Goal: Task Accomplishment & Management: Complete application form

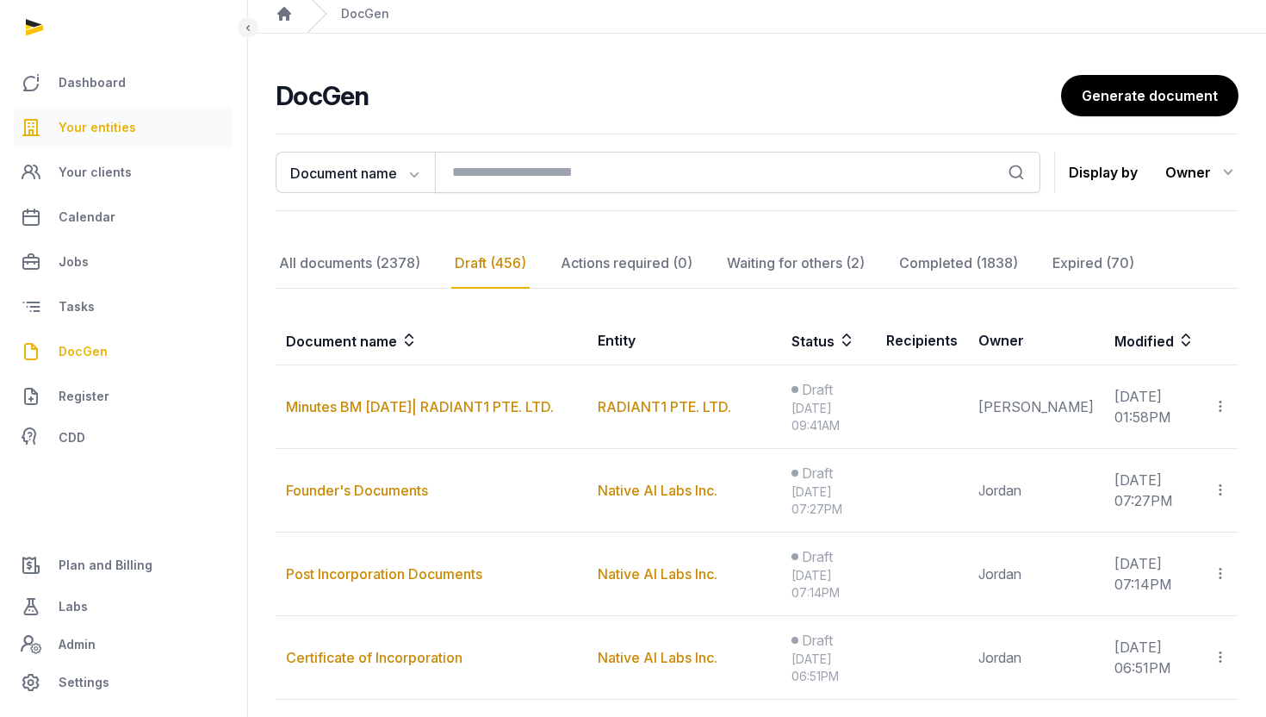
click at [102, 138] on link "Your entities" at bounding box center [124, 127] width 220 height 41
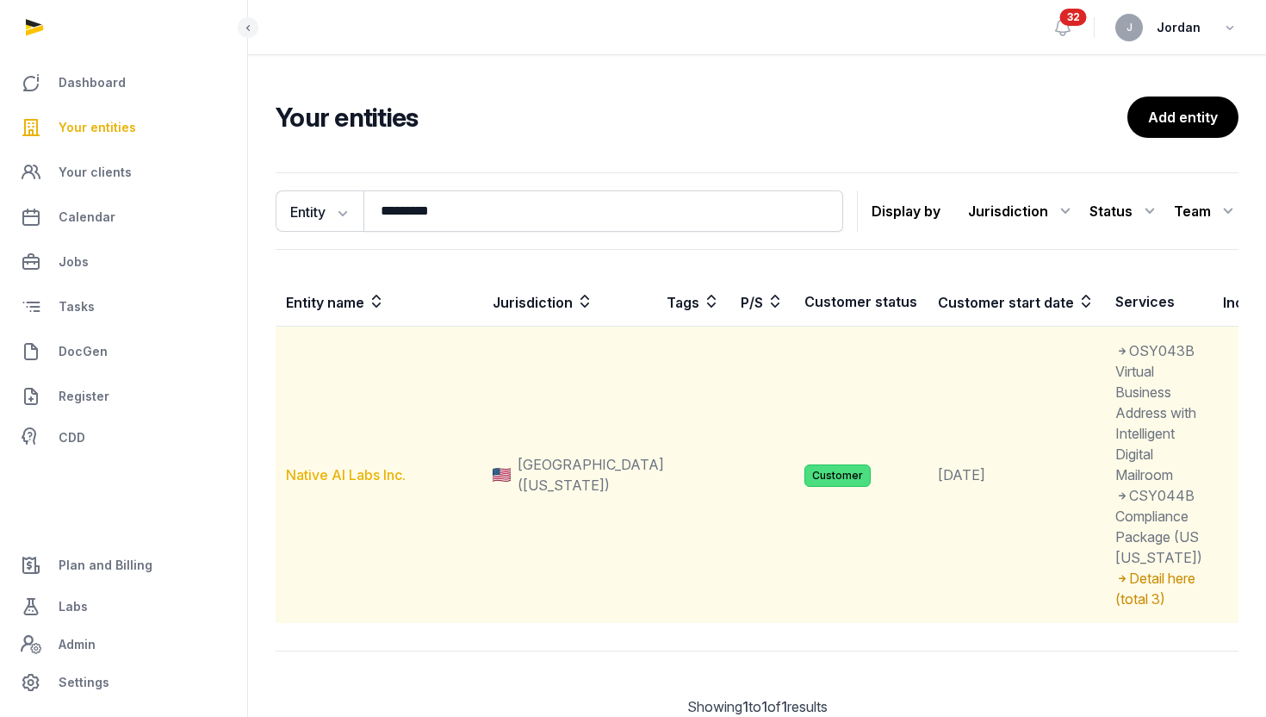
click at [366, 483] on link "Native AI Labs Inc." at bounding box center [346, 474] width 120 height 17
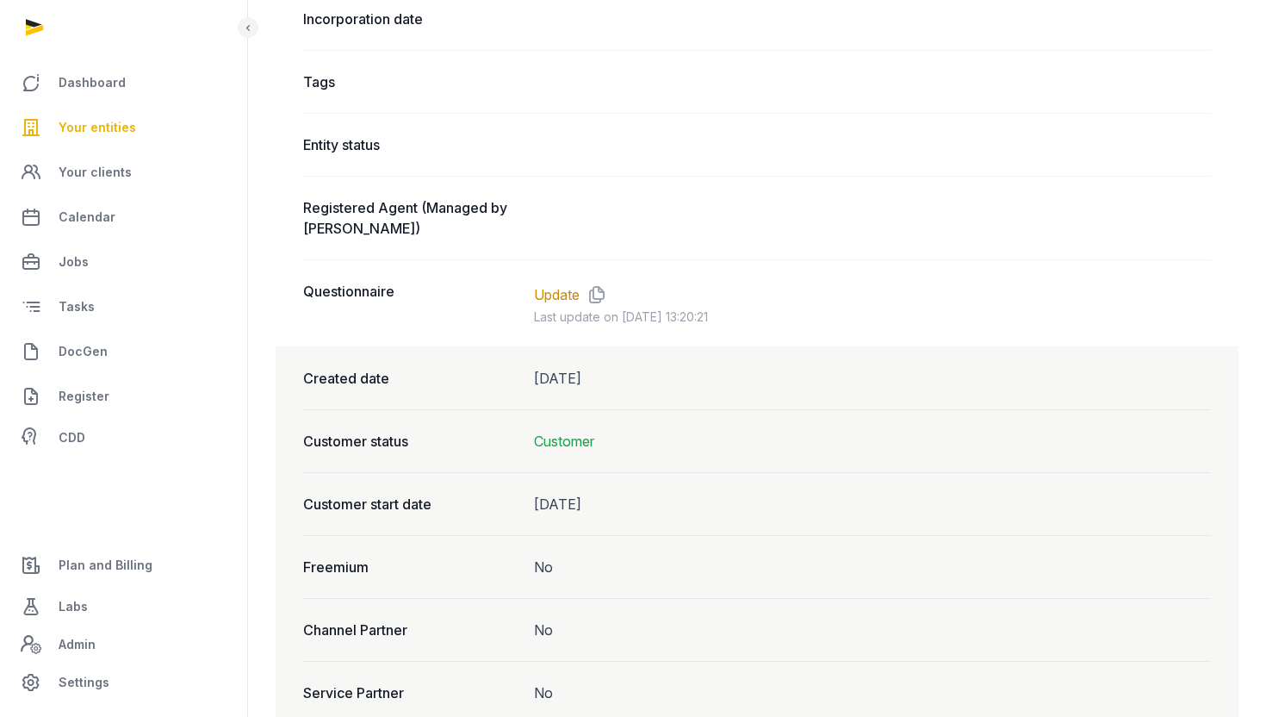
scroll to position [1231, 0]
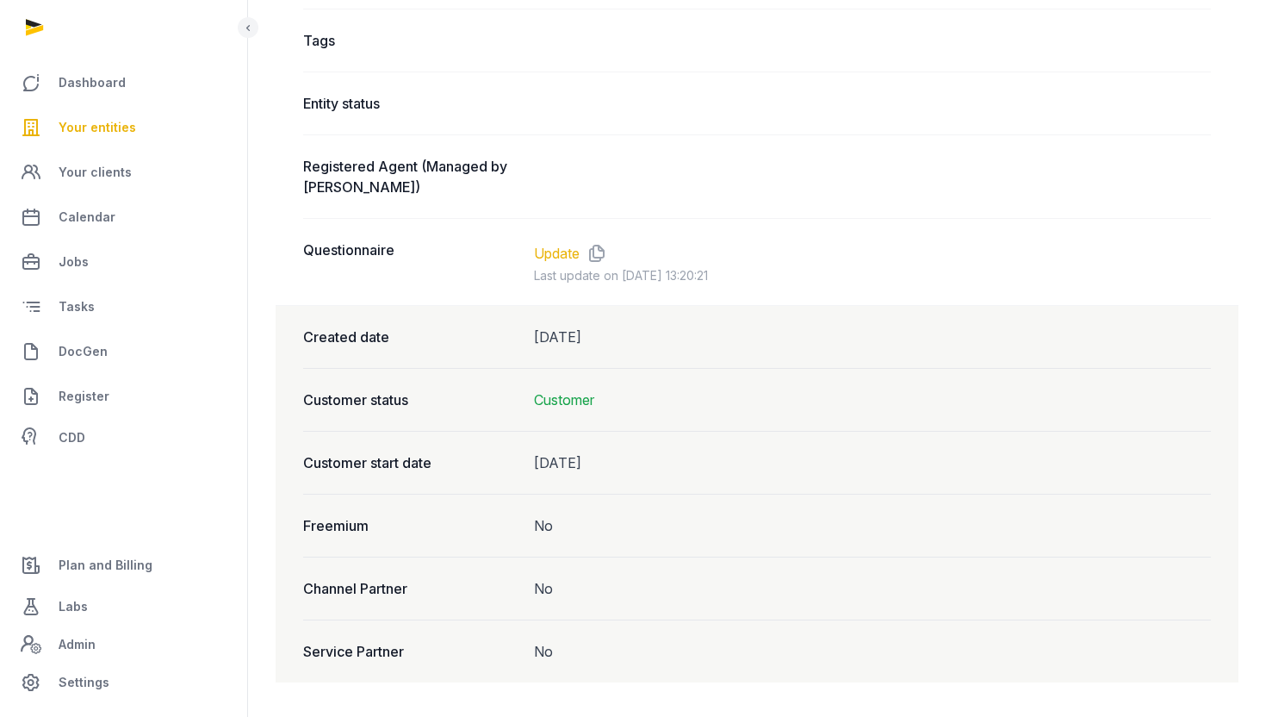
click at [558, 252] on link "Update" at bounding box center [557, 253] width 46 height 21
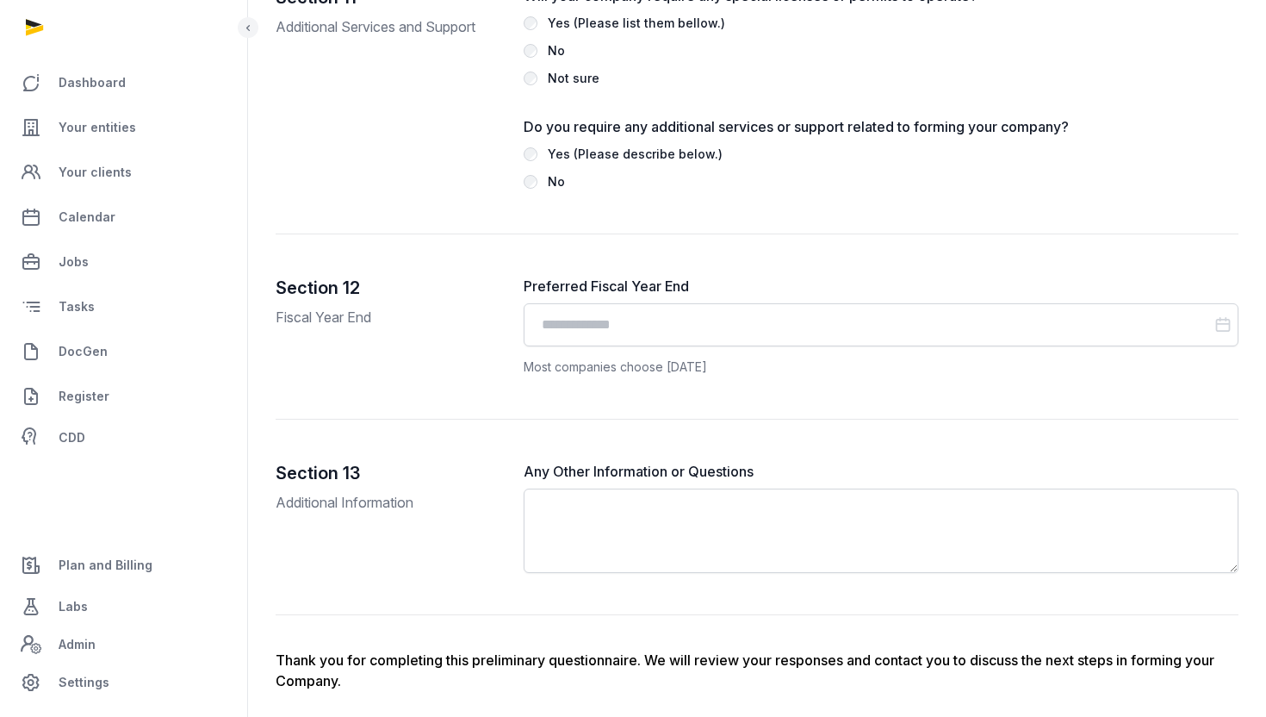
scroll to position [3893, 0]
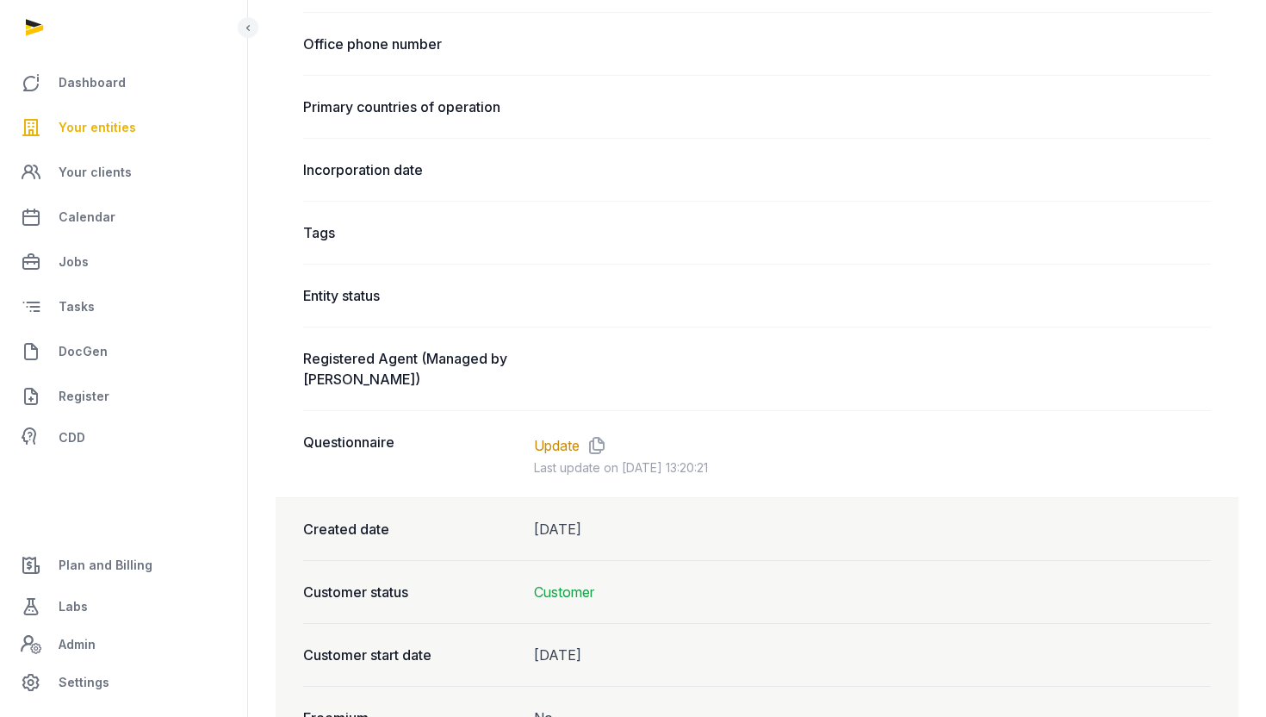
scroll to position [1052, 0]
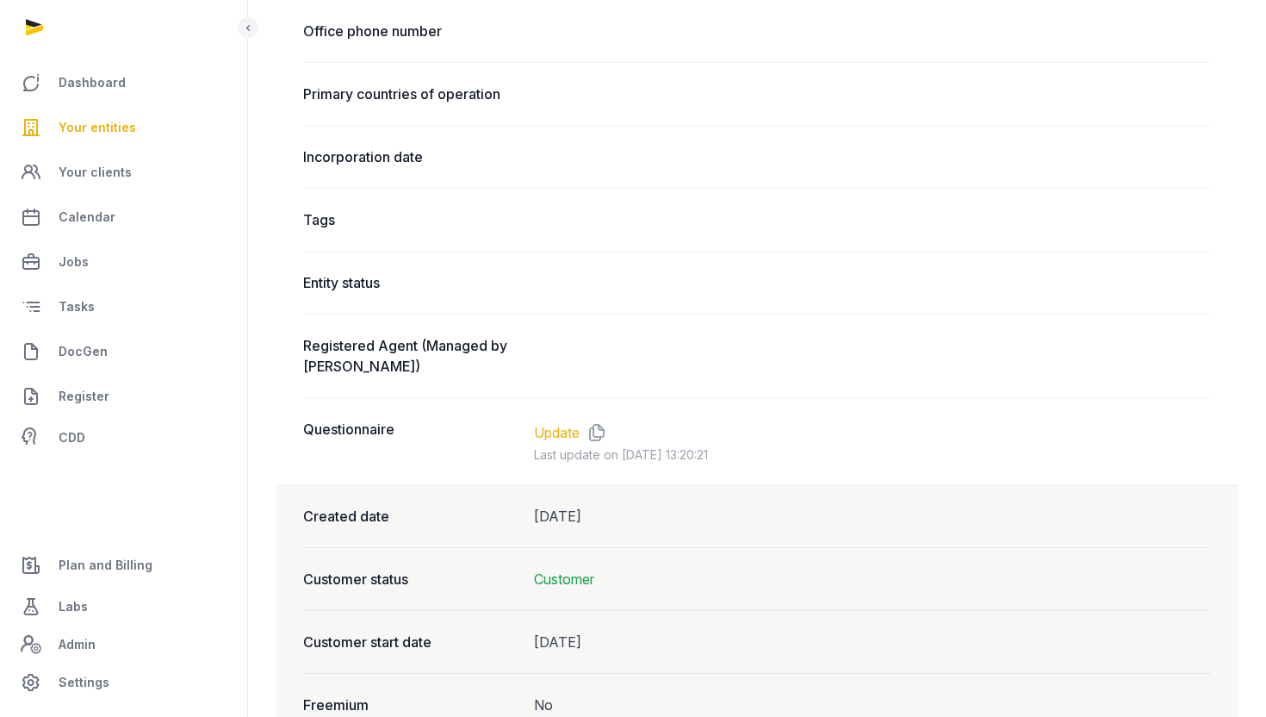
click at [563, 431] on link "Update" at bounding box center [557, 432] width 46 height 21
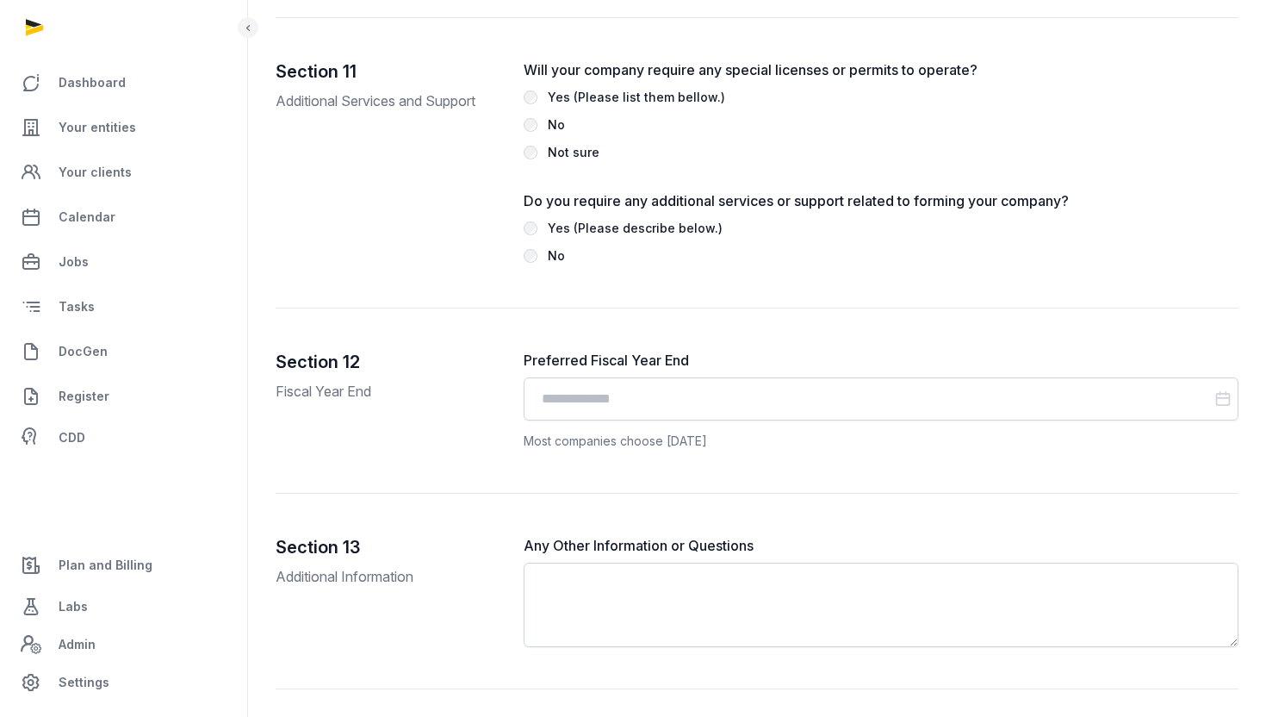
scroll to position [3853, 0]
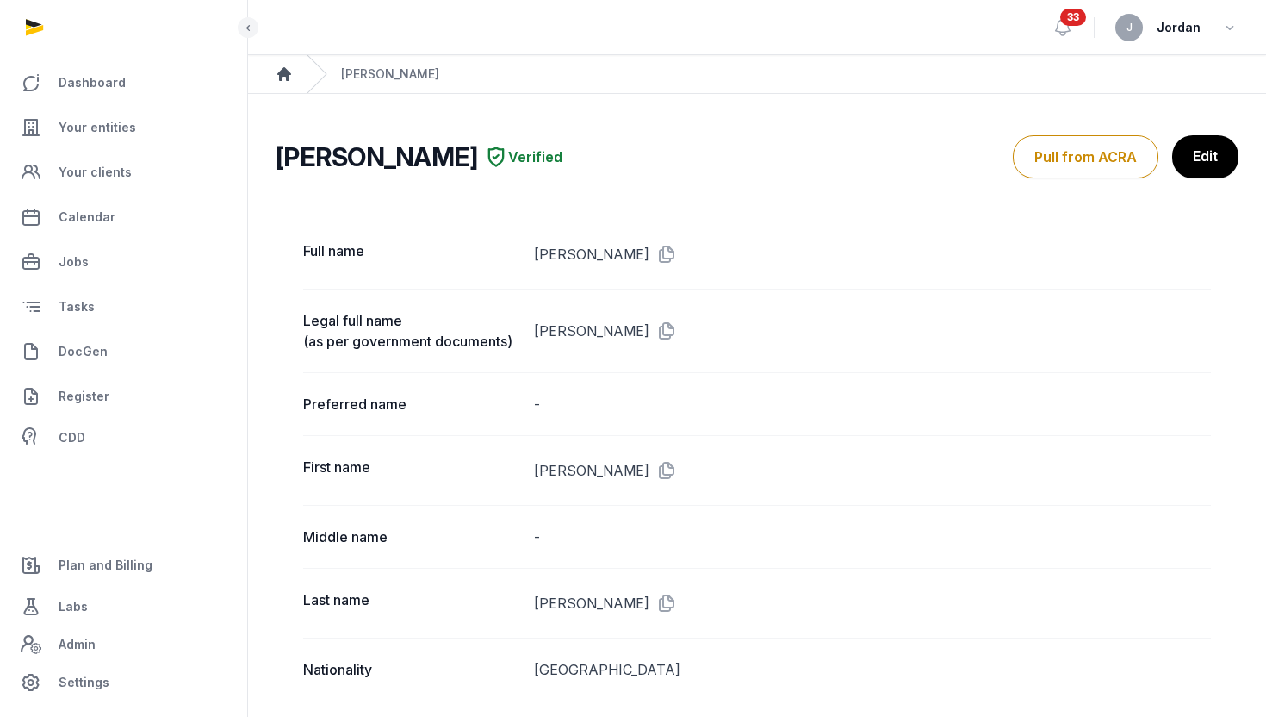
click at [276, 67] on icon "Breadcrumb" at bounding box center [284, 73] width 17 height 17
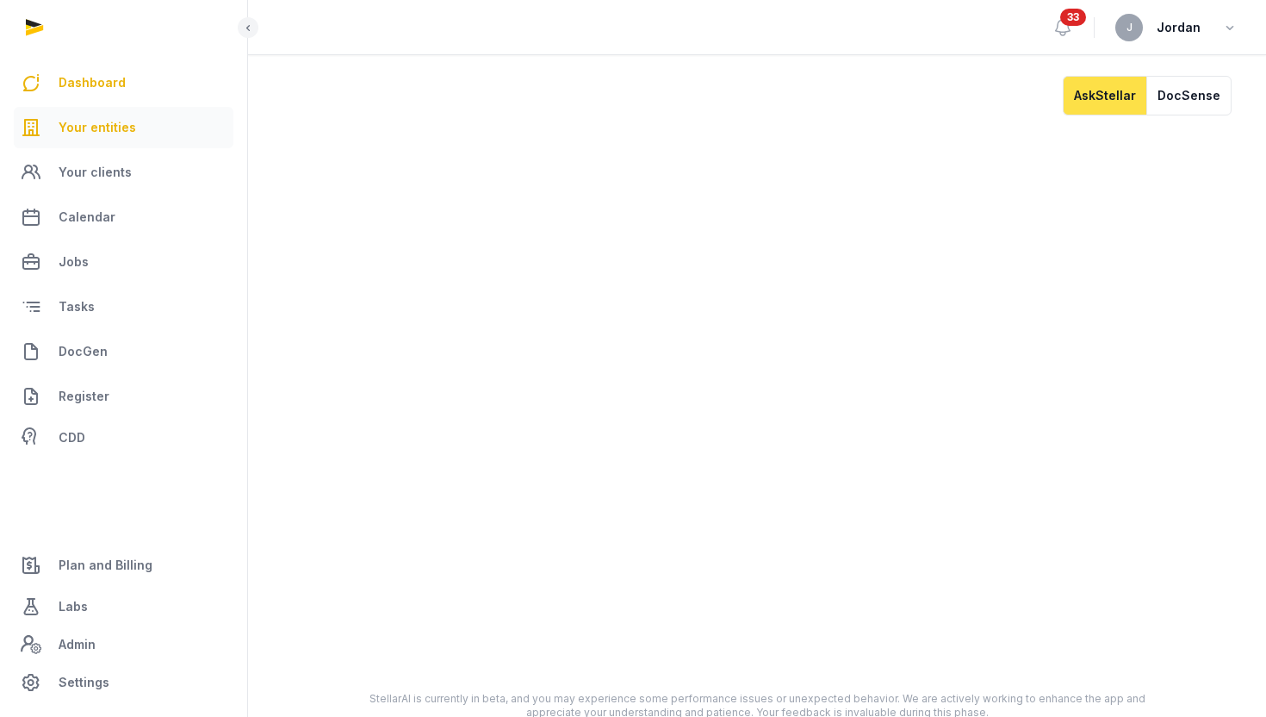
click at [126, 129] on span "Your entities" at bounding box center [98, 127] width 78 height 21
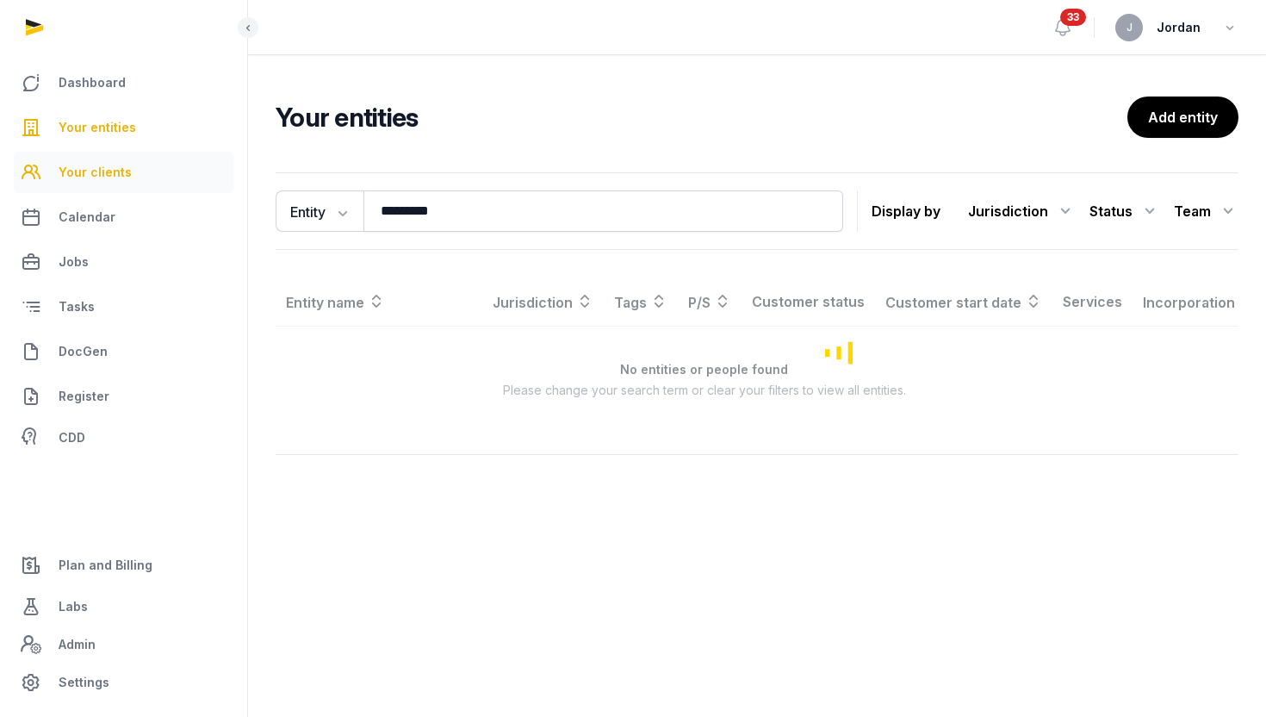
click at [128, 169] on link "Your clients" at bounding box center [124, 172] width 220 height 41
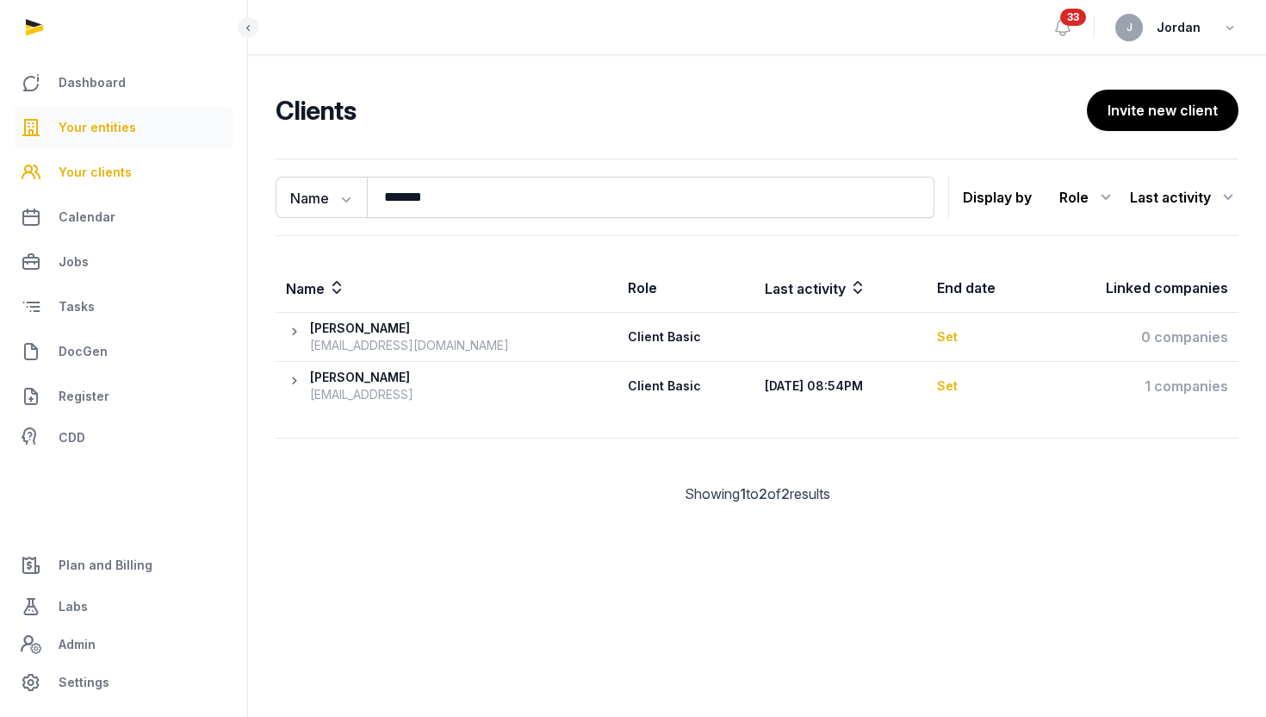
click at [78, 107] on link "Your entities" at bounding box center [124, 127] width 220 height 41
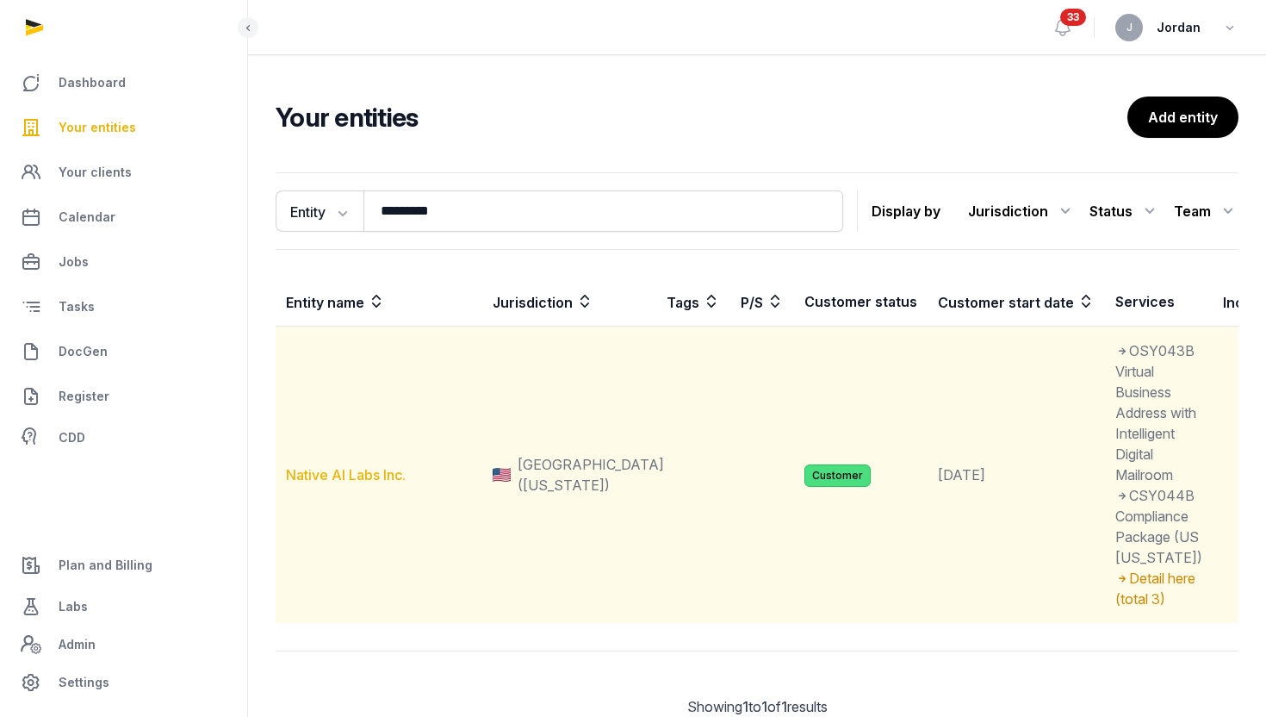
click at [332, 483] on link "Native AI Labs Inc." at bounding box center [346, 474] width 120 height 17
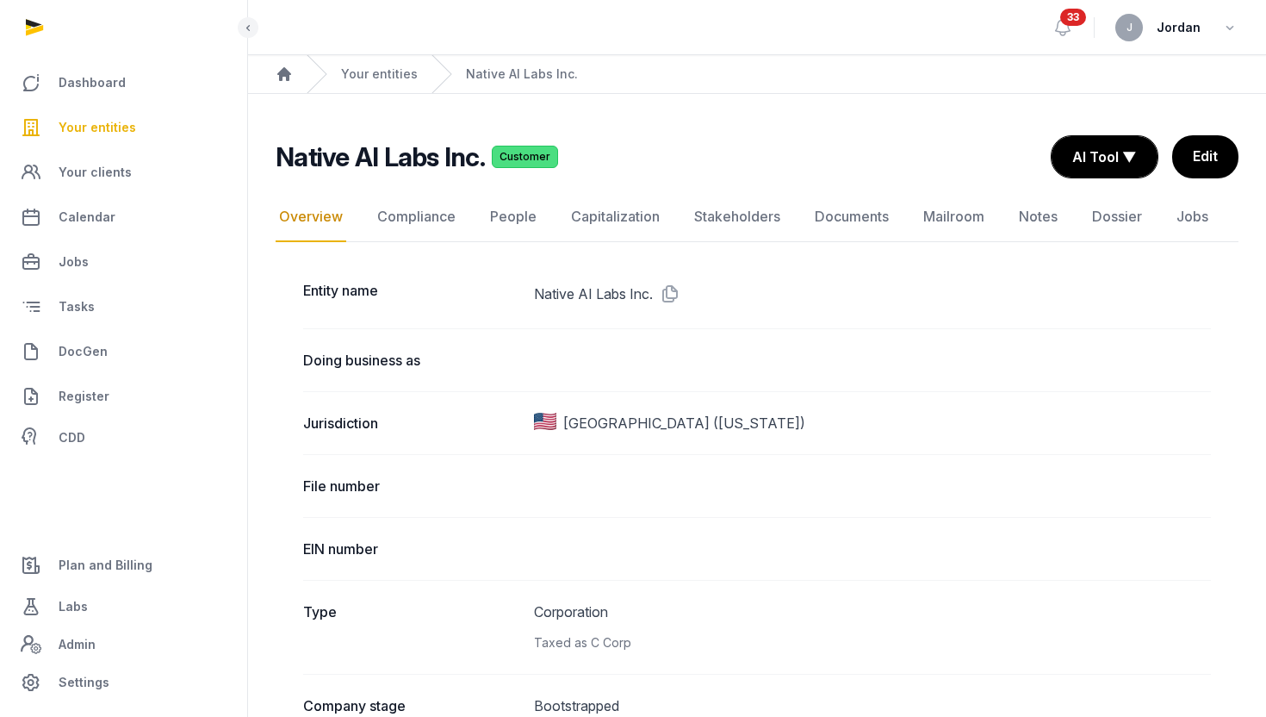
click at [157, 136] on link "Your entities" at bounding box center [124, 127] width 220 height 41
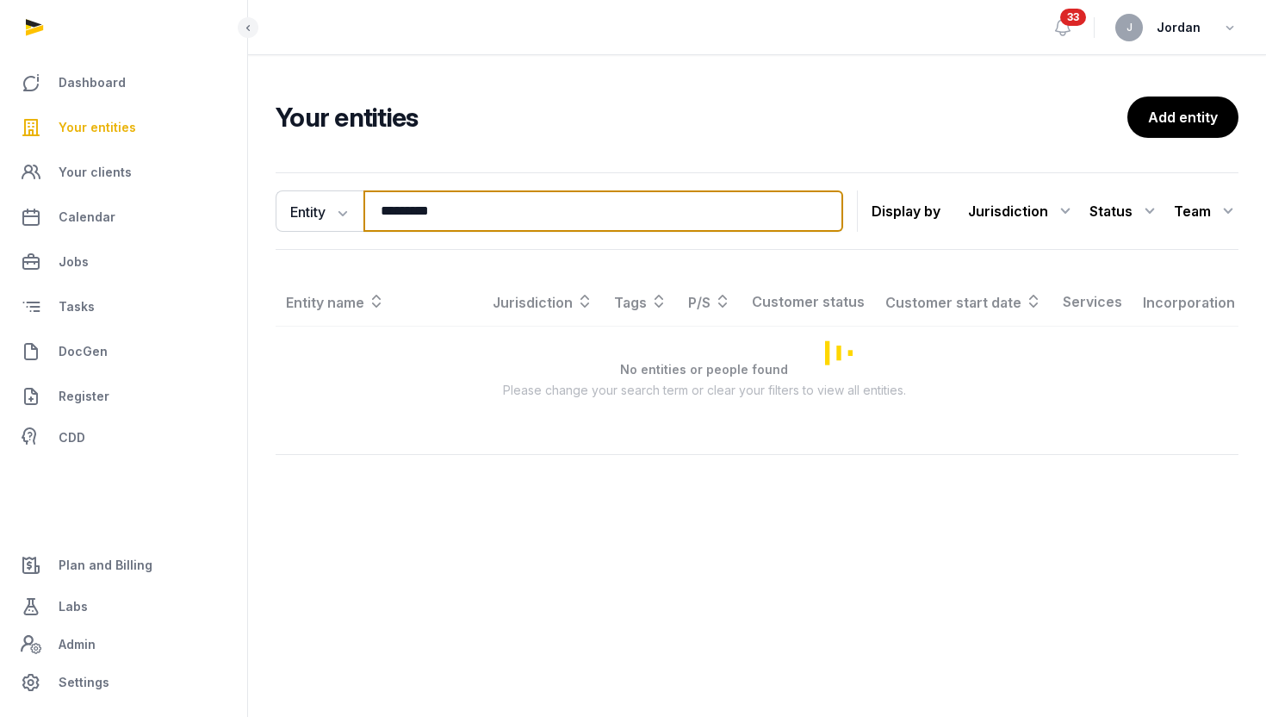
click at [431, 199] on input "*********" at bounding box center [603, 210] width 480 height 41
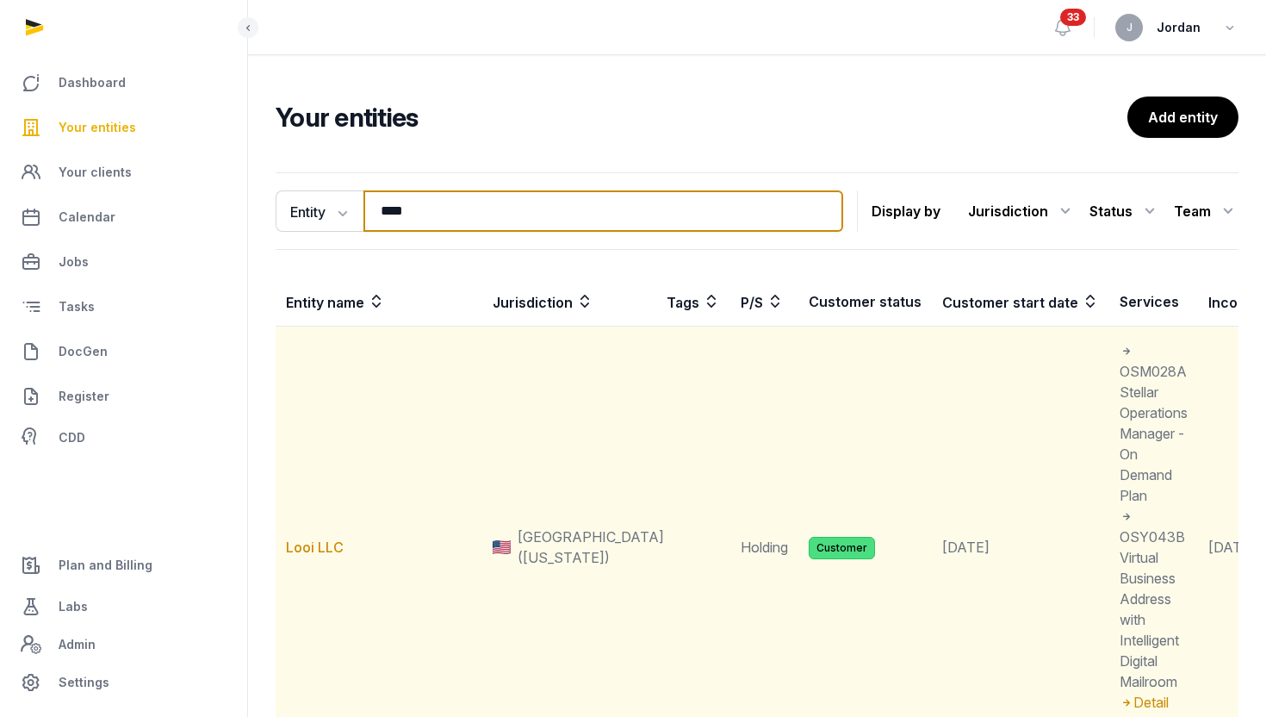
type input "****"
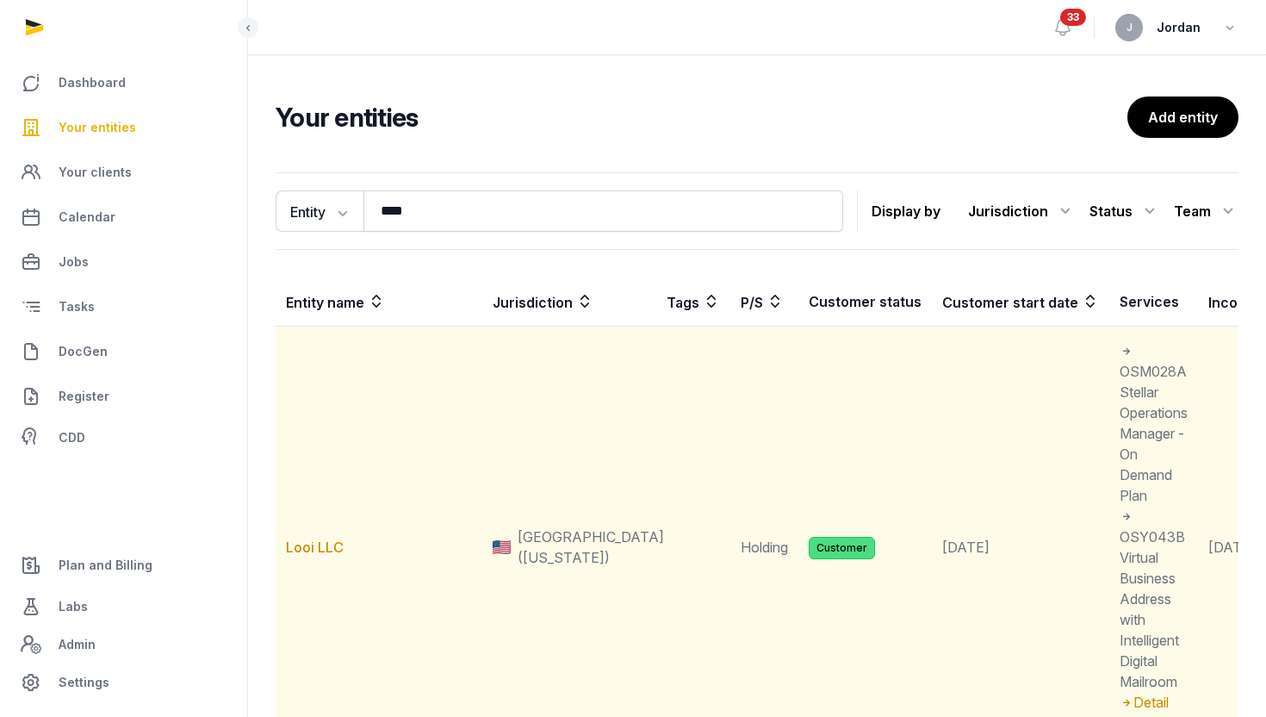
click at [324, 558] on td "Looi LLC" at bounding box center [379, 547] width 207 height 442
click at [326, 552] on link "Looi LLC" at bounding box center [315, 546] width 58 height 17
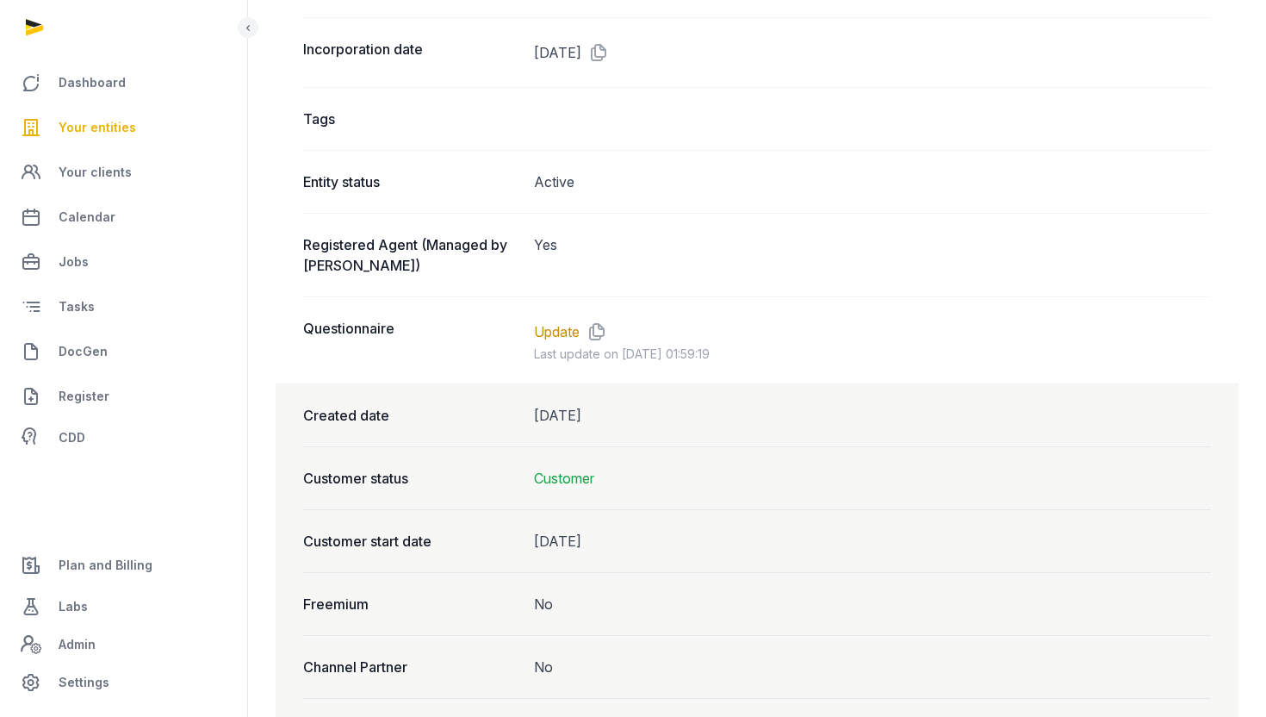
scroll to position [1295, 0]
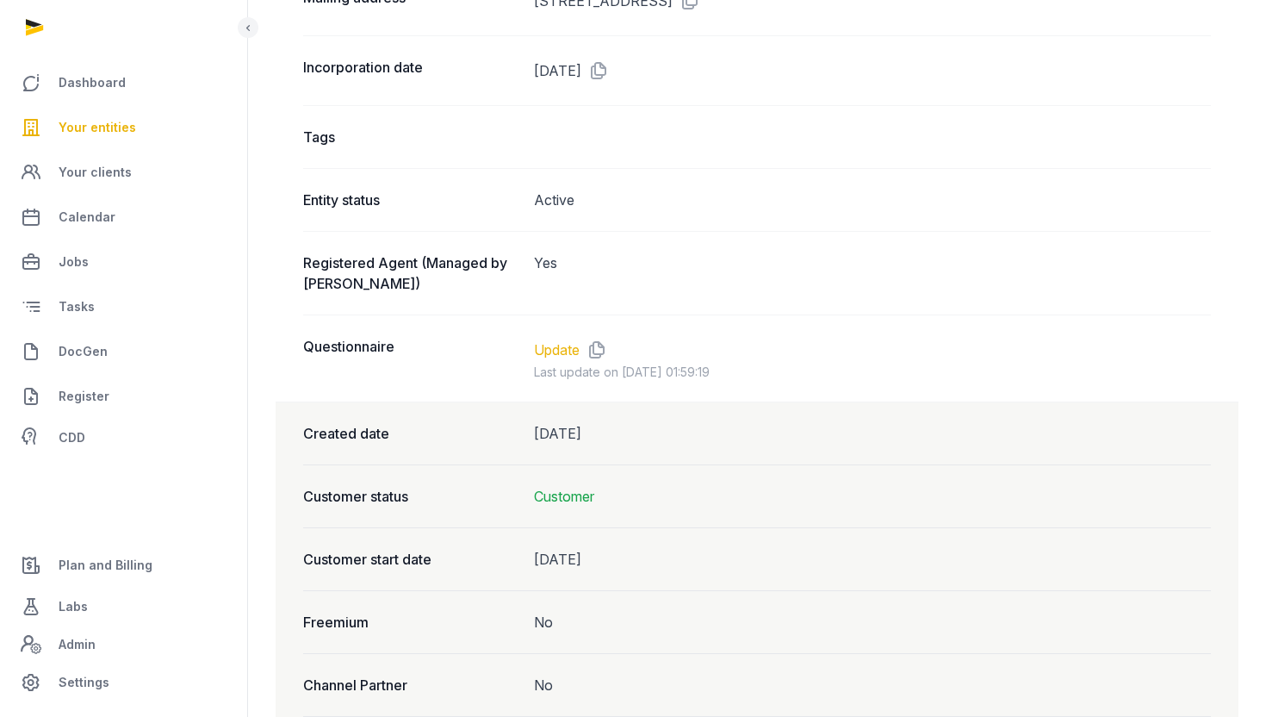
click at [561, 359] on link "Update" at bounding box center [557, 349] width 46 height 21
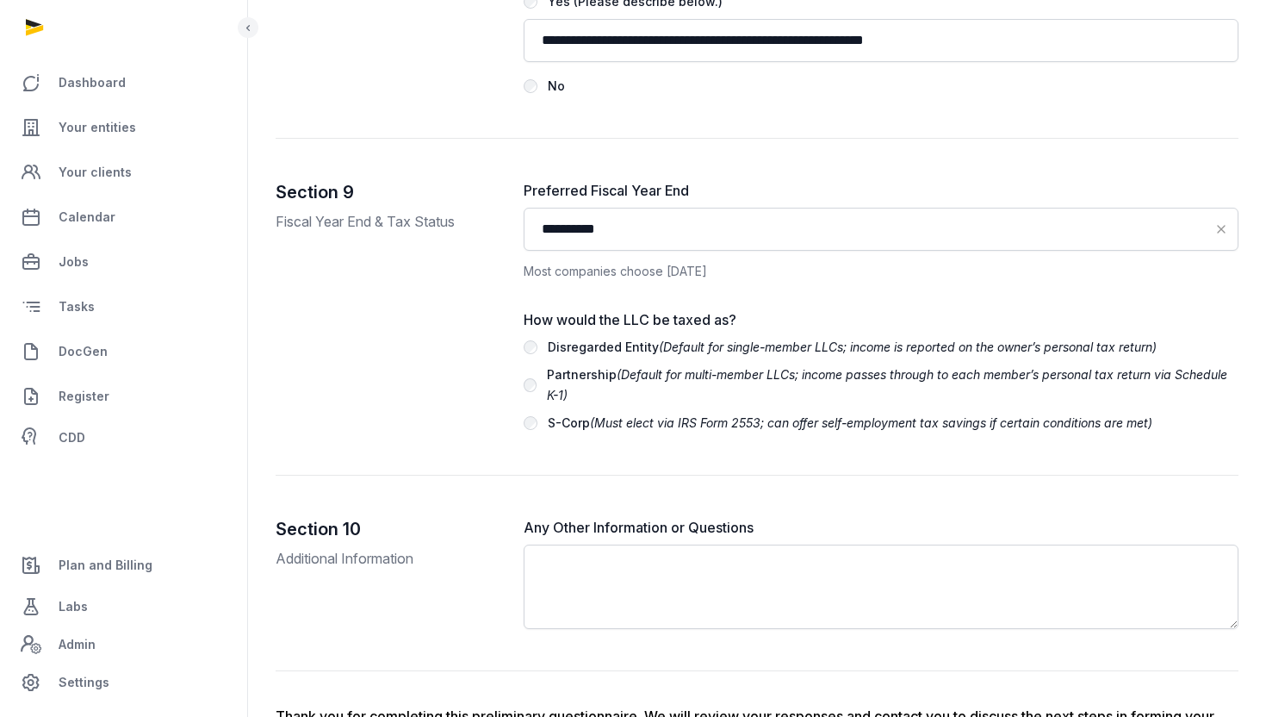
scroll to position [3708, 0]
